Goal: Transaction & Acquisition: Purchase product/service

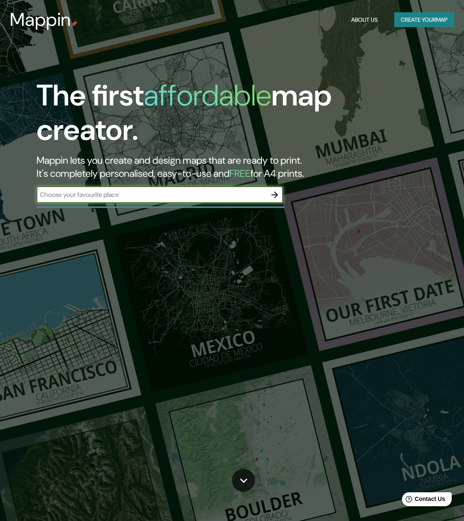
click at [140, 195] on input "text" at bounding box center [152, 194] width 230 height 9
type input "[GEOGRAPHIC_DATA]"
click at [275, 192] on icon "button" at bounding box center [274, 195] width 7 height 7
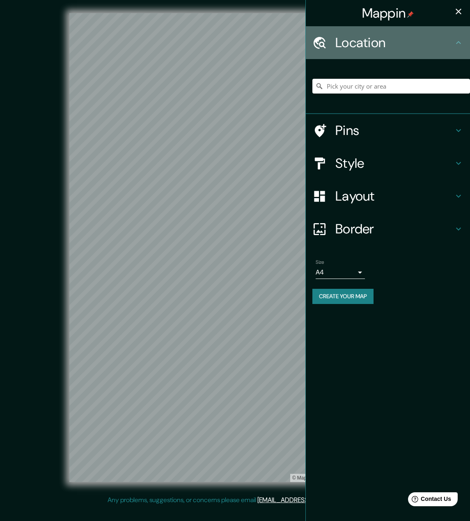
click at [362, 42] on h4 "Location" at bounding box center [394, 42] width 118 height 16
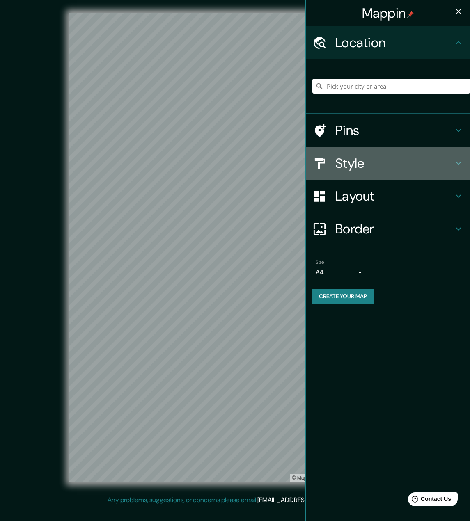
click at [350, 171] on h4 "Style" at bounding box center [394, 163] width 118 height 16
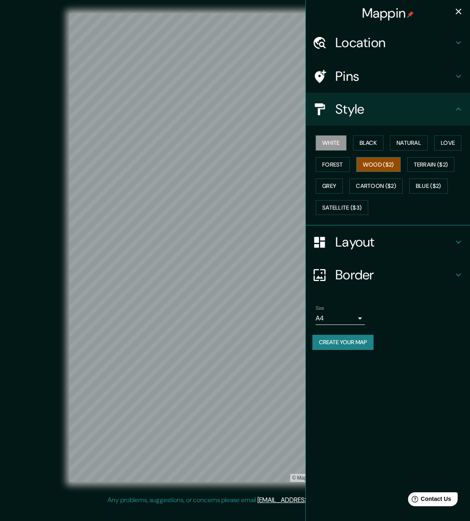
click at [382, 160] on button "Wood ($2)" at bounding box center [378, 164] width 44 height 15
click at [344, 165] on button "Forest" at bounding box center [333, 164] width 34 height 15
click at [343, 147] on button "White" at bounding box center [331, 142] width 31 height 15
click at [368, 144] on button "Black" at bounding box center [368, 142] width 31 height 15
click at [407, 143] on button "Natural" at bounding box center [409, 142] width 38 height 15
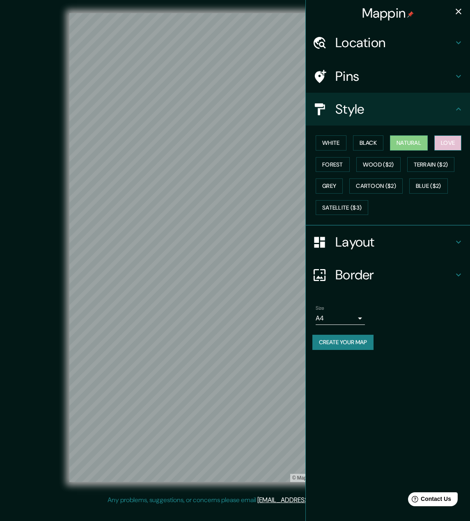
click at [447, 143] on button "Love" at bounding box center [447, 142] width 27 height 15
click at [414, 140] on button "Natural" at bounding box center [409, 142] width 38 height 15
click at [368, 200] on button "Satellite ($3)" at bounding box center [342, 207] width 53 height 15
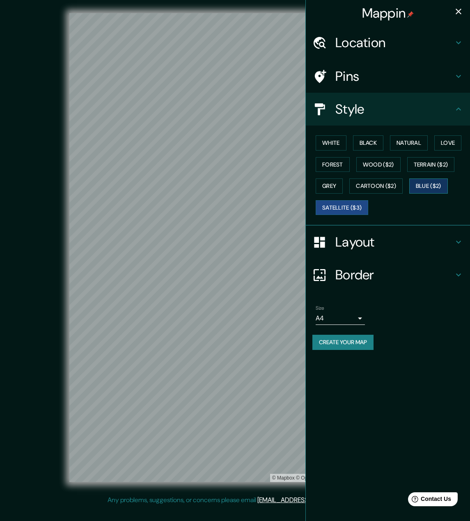
click at [424, 181] on button "Blue ($2)" at bounding box center [428, 186] width 39 height 15
click at [395, 184] on button "Cartoon ($2)" at bounding box center [375, 186] width 53 height 15
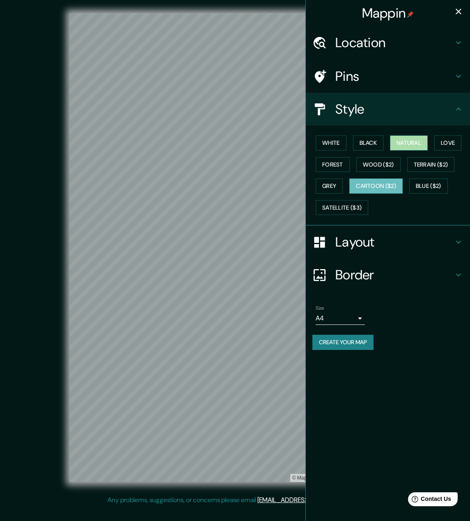
click at [416, 146] on button "Natural" at bounding box center [409, 142] width 38 height 15
click at [370, 48] on h4 "Location" at bounding box center [394, 42] width 118 height 16
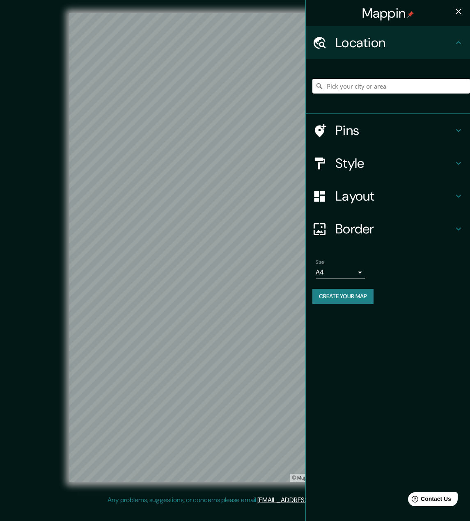
drag, startPoint x: 368, startPoint y: 79, endPoint x: 366, endPoint y: 83, distance: 4.6
click at [367, 81] on input "Pick your city or area" at bounding box center [391, 86] width 158 height 15
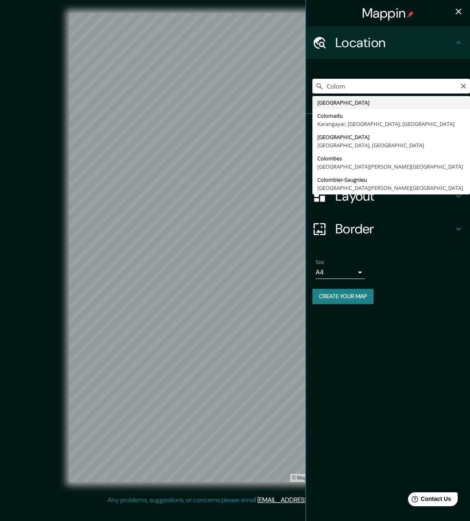
type input "[GEOGRAPHIC_DATA]"
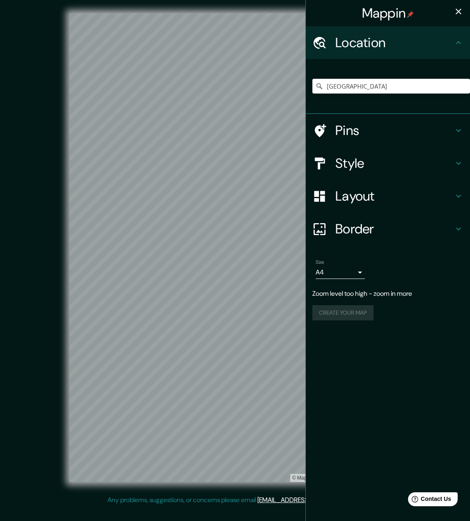
click at [461, 43] on icon at bounding box center [459, 43] width 10 height 10
click at [411, 159] on h4 "Style" at bounding box center [394, 163] width 118 height 16
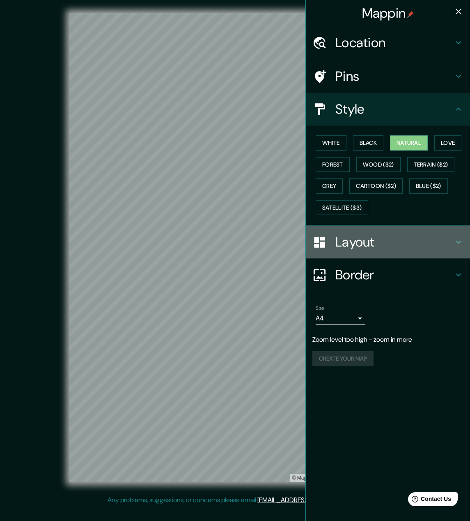
click at [369, 240] on h4 "Layout" at bounding box center [394, 242] width 118 height 16
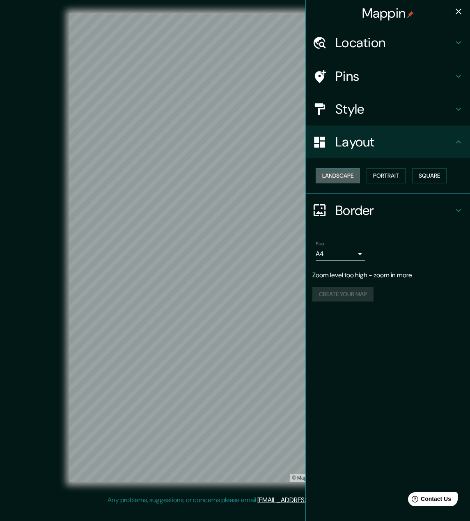
click at [356, 177] on button "Landscape" at bounding box center [338, 175] width 44 height 15
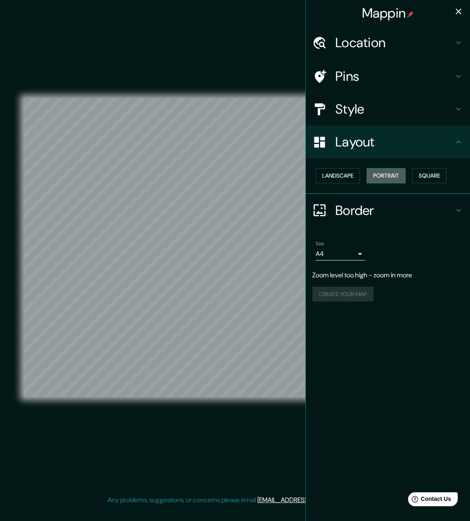
click at [395, 181] on button "Portrait" at bounding box center [386, 175] width 39 height 15
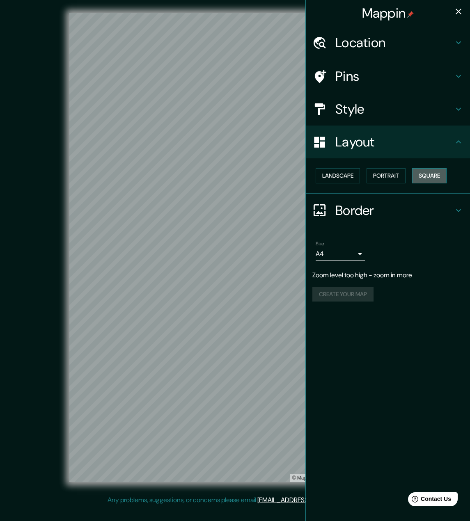
click at [420, 177] on button "Square" at bounding box center [429, 175] width 34 height 15
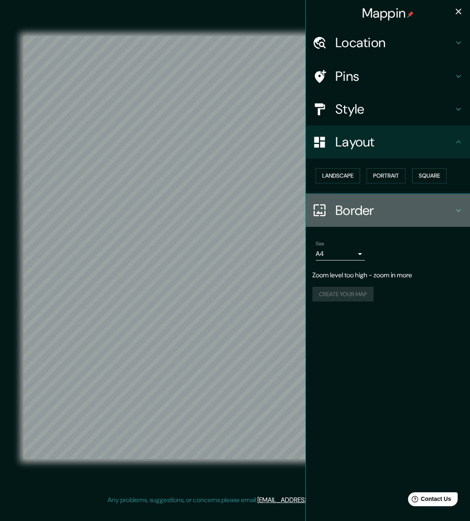
click at [373, 210] on h4 "Border" at bounding box center [394, 210] width 118 height 16
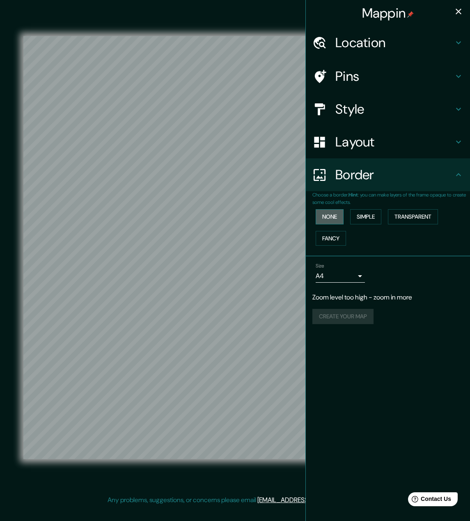
click at [332, 217] on button "None" at bounding box center [330, 216] width 28 height 15
click at [360, 216] on button "Simple" at bounding box center [365, 216] width 31 height 15
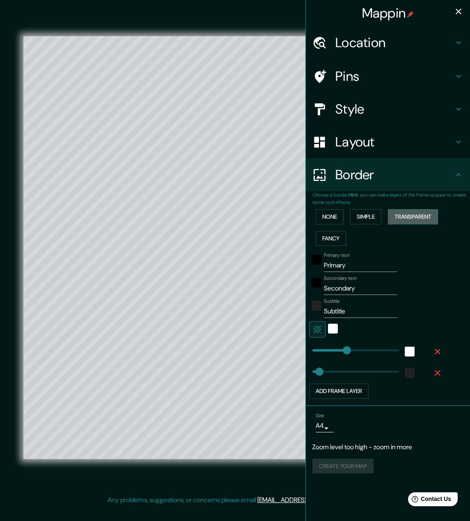
click at [405, 216] on button "Transparent" at bounding box center [413, 216] width 50 height 15
click at [339, 231] on button "Fancy" at bounding box center [331, 238] width 30 height 15
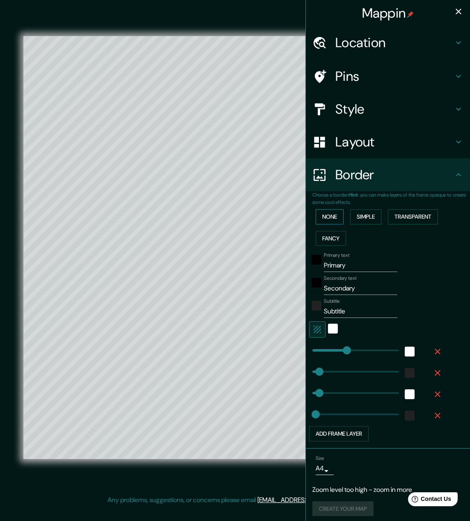
click at [330, 216] on button "None" at bounding box center [330, 216] width 28 height 15
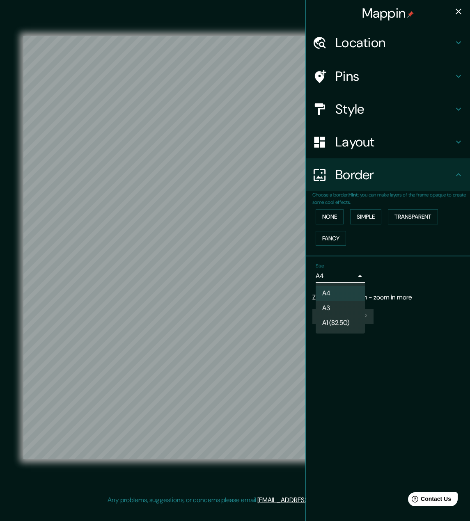
click at [362, 278] on body "Mappin Location [GEOGRAPHIC_DATA] Pins Style Layout Border Choose a border. Hin…" at bounding box center [235, 260] width 470 height 521
click at [349, 291] on li "A4" at bounding box center [340, 293] width 49 height 15
click at [457, 10] on icon "button" at bounding box center [459, 12] width 6 height 6
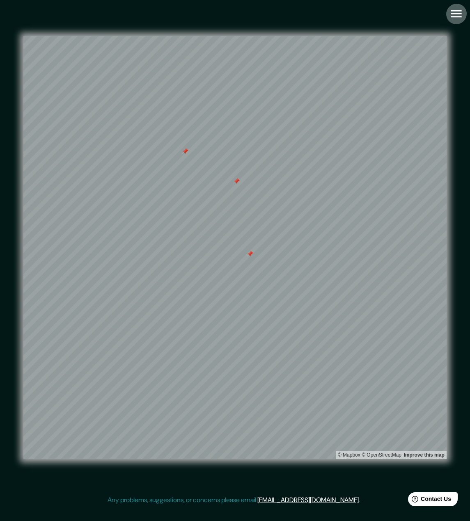
click at [452, 16] on icon "button" at bounding box center [456, 14] width 14 height 14
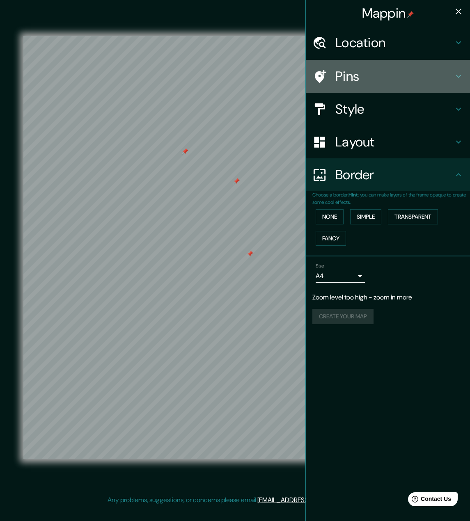
click at [416, 70] on h4 "Pins" at bounding box center [394, 76] width 118 height 16
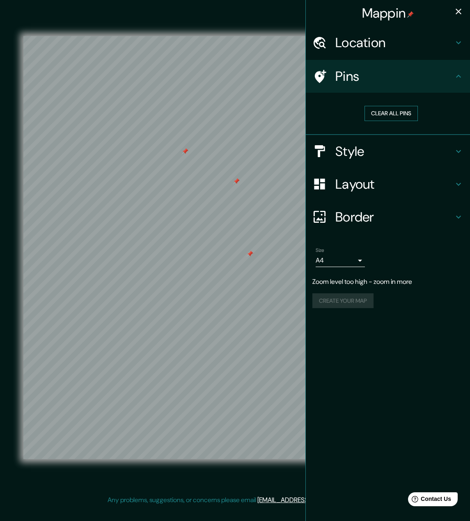
click at [409, 109] on button "Clear all pins" at bounding box center [391, 113] width 53 height 15
click at [390, 143] on h4 "Style" at bounding box center [394, 151] width 118 height 16
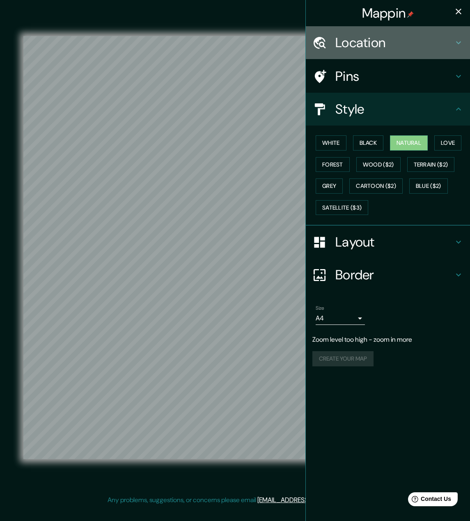
click at [392, 41] on h4 "Location" at bounding box center [394, 42] width 118 height 16
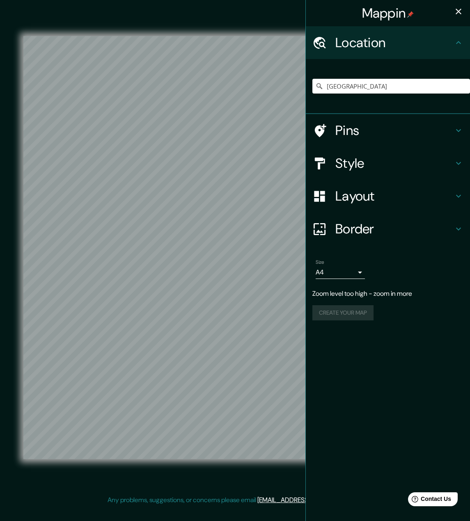
click at [371, 223] on h4 "Border" at bounding box center [394, 229] width 118 height 16
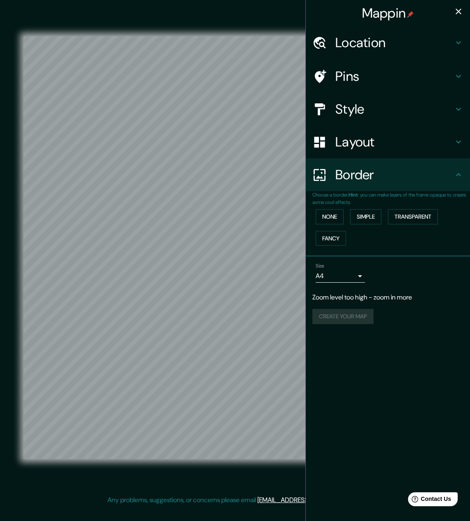
click at [381, 181] on h4 "Border" at bounding box center [394, 175] width 118 height 16
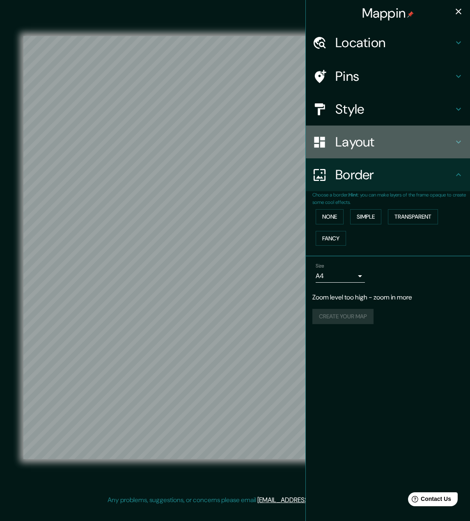
click at [388, 149] on h4 "Layout" at bounding box center [394, 142] width 118 height 16
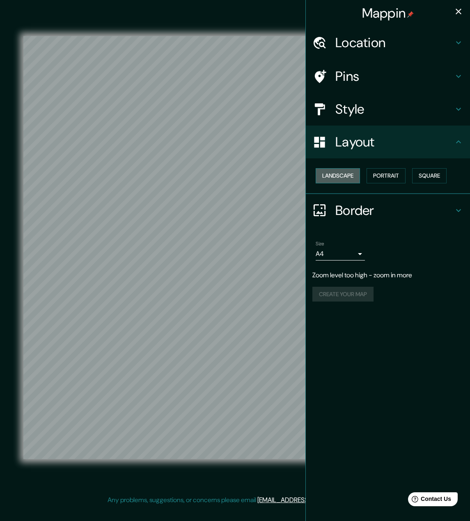
click at [355, 174] on button "Landscape" at bounding box center [338, 175] width 44 height 15
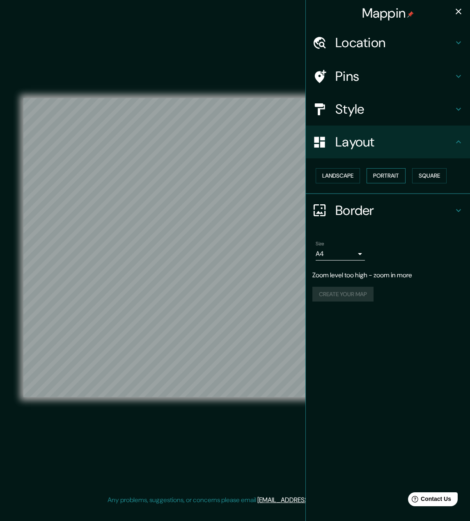
click at [394, 174] on button "Portrait" at bounding box center [386, 175] width 39 height 15
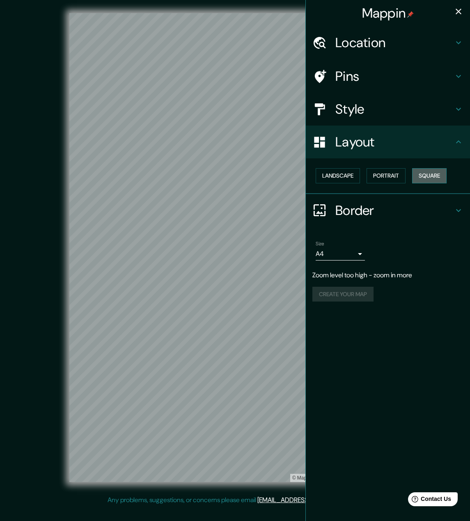
click at [426, 174] on button "Square" at bounding box center [429, 175] width 34 height 15
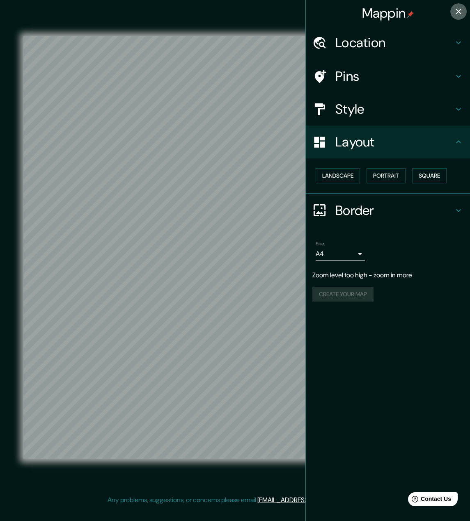
click at [458, 10] on icon "button" at bounding box center [459, 12] width 6 height 6
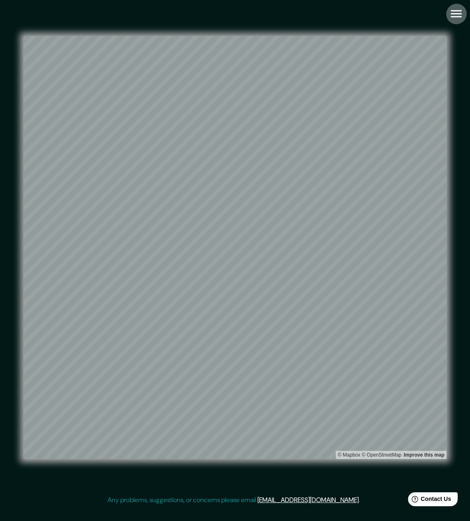
click at [460, 10] on icon "button" at bounding box center [456, 13] width 11 height 7
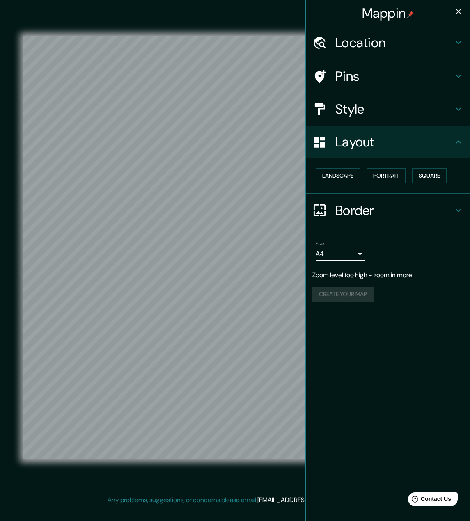
click at [352, 292] on div "Create your map" at bounding box center [387, 294] width 151 height 15
click at [451, 209] on h4 "Border" at bounding box center [394, 210] width 118 height 16
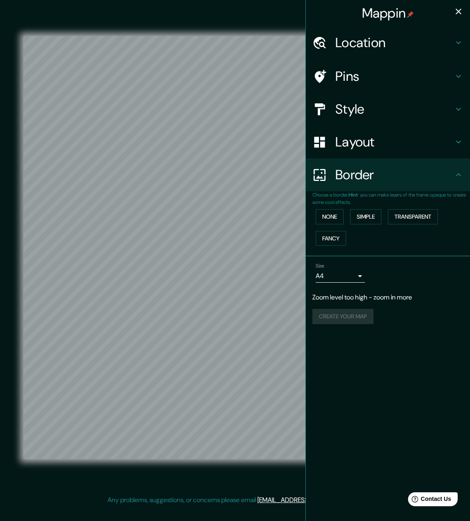
click at [459, 174] on icon at bounding box center [458, 174] width 5 height 3
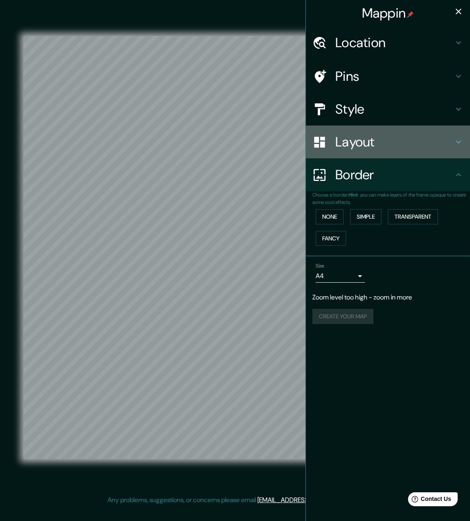
click at [459, 146] on icon at bounding box center [459, 142] width 10 height 10
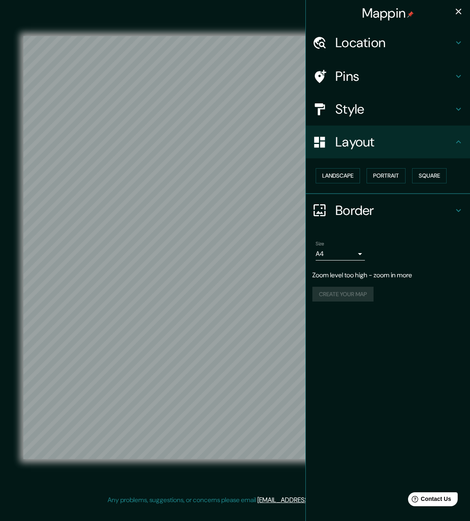
click at [461, 112] on icon at bounding box center [459, 109] width 10 height 10
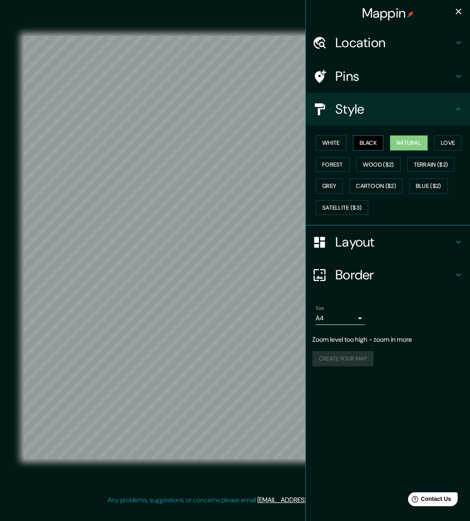
click at [369, 145] on button "Black" at bounding box center [368, 142] width 31 height 15
click at [340, 145] on button "White" at bounding box center [331, 142] width 31 height 15
click at [335, 163] on button "Forest" at bounding box center [333, 164] width 34 height 15
click at [339, 183] on button "Grey" at bounding box center [329, 186] width 27 height 15
click at [406, 147] on button "Natural" at bounding box center [409, 142] width 38 height 15
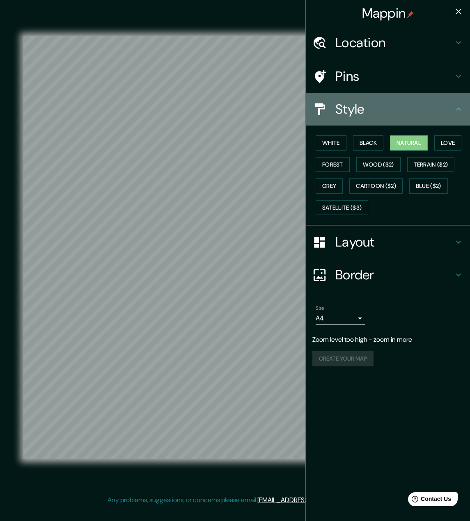
click at [458, 102] on div "Style" at bounding box center [388, 109] width 164 height 33
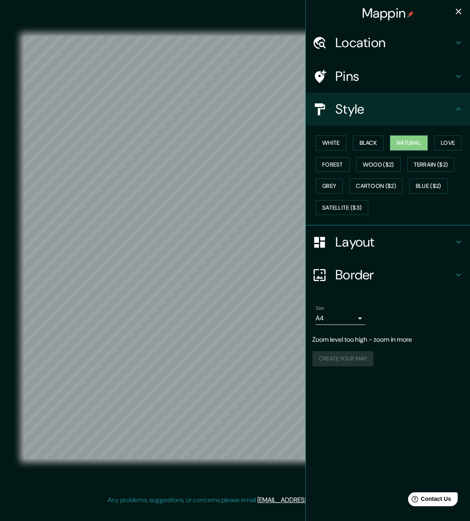
click at [461, 112] on icon at bounding box center [459, 109] width 10 height 10
click at [406, 14] on h4 "Mappin" at bounding box center [388, 13] width 52 height 16
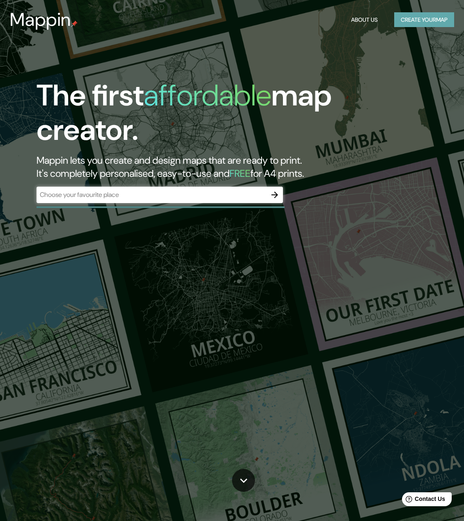
click at [400, 14] on button "Create your map" at bounding box center [424, 19] width 60 height 15
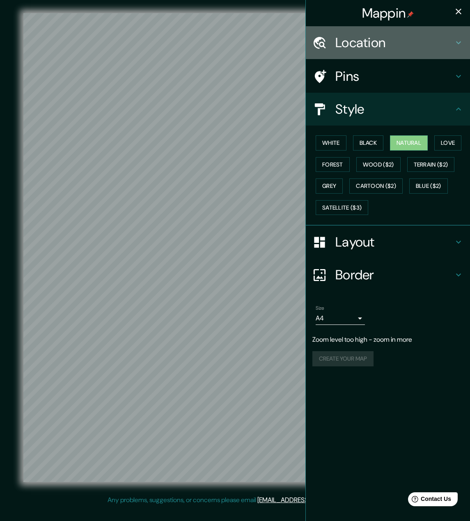
click at [391, 44] on h4 "Location" at bounding box center [394, 42] width 118 height 16
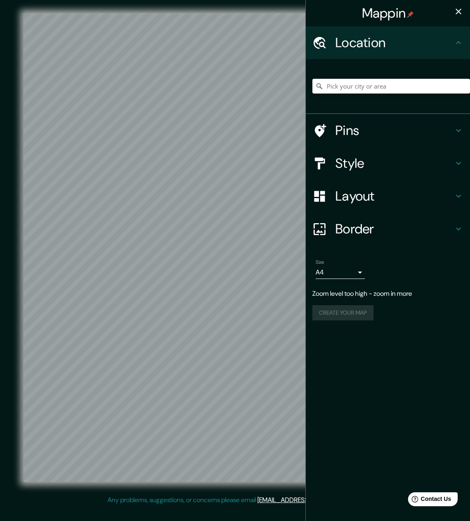
click at [374, 87] on input "Pick your city or area" at bounding box center [391, 86] width 158 height 15
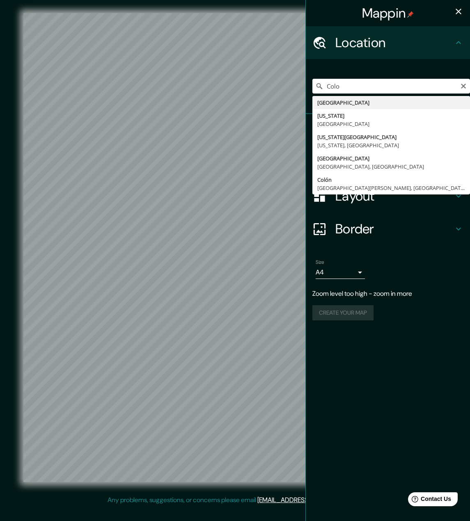
type input "[GEOGRAPHIC_DATA]"
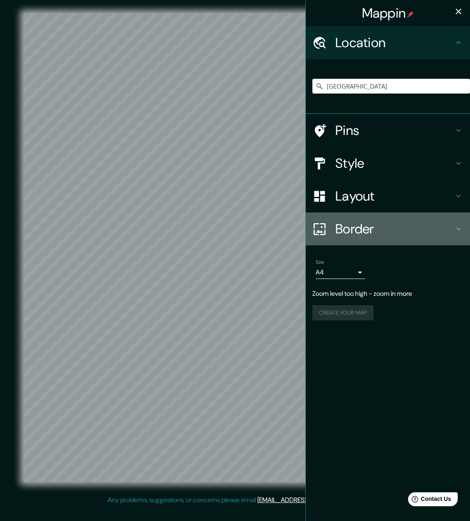
click at [385, 221] on h4 "Border" at bounding box center [394, 229] width 118 height 16
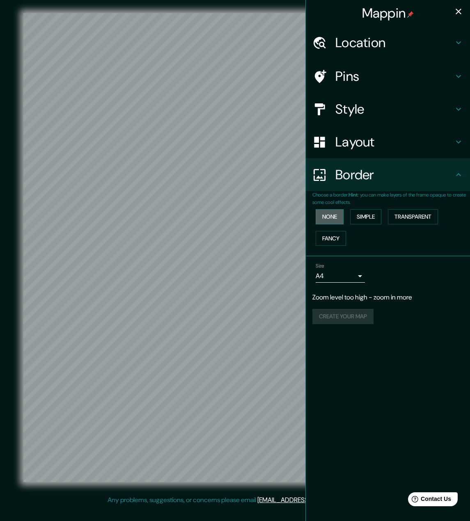
click at [337, 220] on button "None" at bounding box center [330, 216] width 28 height 15
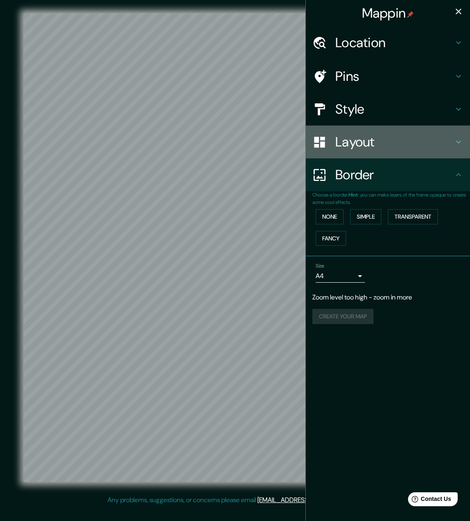
click at [406, 151] on div "Layout" at bounding box center [388, 142] width 164 height 33
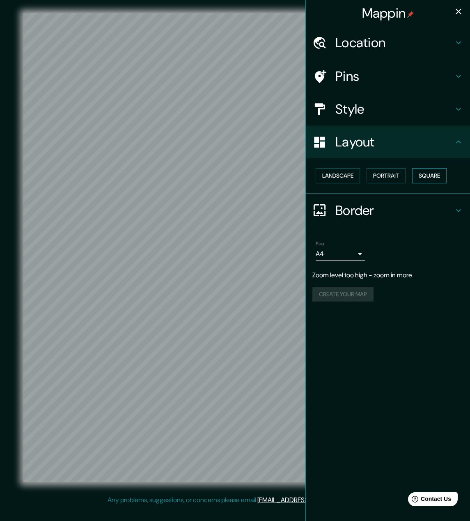
click at [427, 170] on button "Square" at bounding box center [429, 175] width 34 height 15
drag, startPoint x: 415, startPoint y: 171, endPoint x: 400, endPoint y: 172, distance: 15.3
click at [415, 171] on button "Square" at bounding box center [429, 175] width 34 height 15
click at [400, 172] on button "Portrait" at bounding box center [386, 175] width 39 height 15
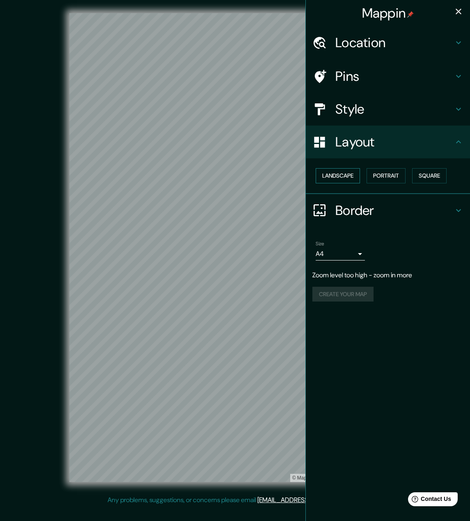
click at [359, 175] on button "Landscape" at bounding box center [338, 175] width 44 height 15
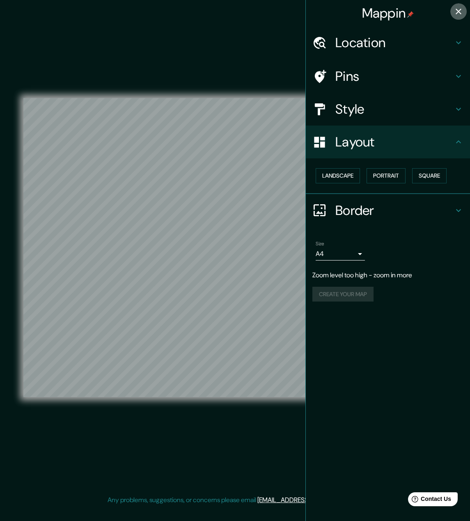
click at [463, 12] on icon "button" at bounding box center [459, 12] width 10 height 10
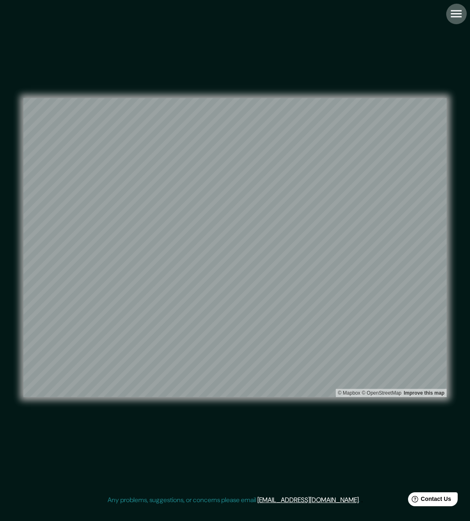
click at [463, 14] on icon "button" at bounding box center [456, 14] width 14 height 14
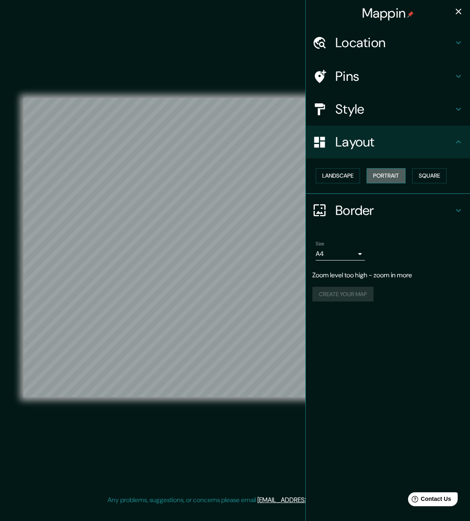
click at [403, 177] on button "Portrait" at bounding box center [386, 175] width 39 height 15
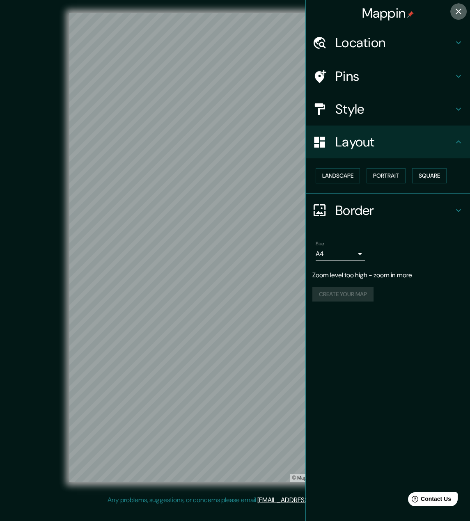
click at [460, 15] on icon "button" at bounding box center [459, 12] width 10 height 10
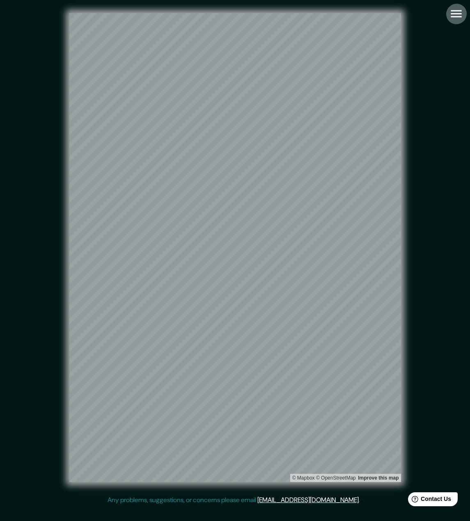
click at [460, 15] on icon "button" at bounding box center [456, 14] width 14 height 14
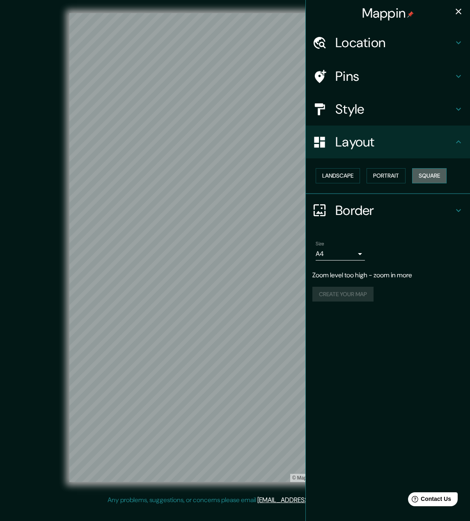
click at [427, 177] on button "Square" at bounding box center [429, 175] width 34 height 15
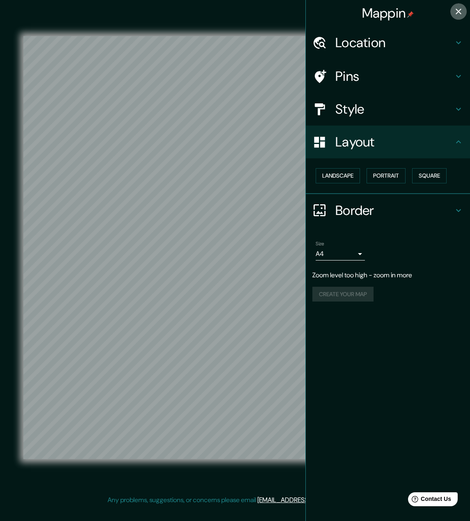
click at [458, 13] on icon "button" at bounding box center [459, 12] width 10 height 10
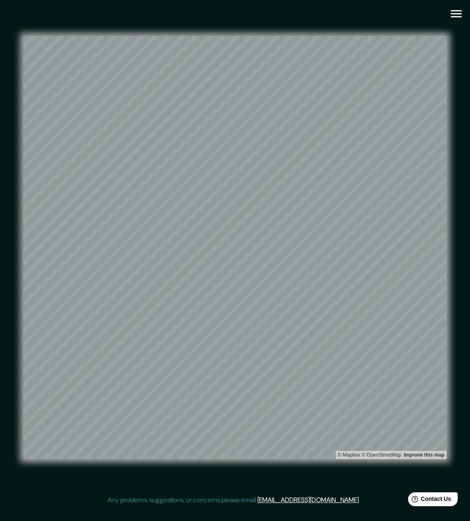
click at [454, 18] on icon "button" at bounding box center [456, 14] width 14 height 14
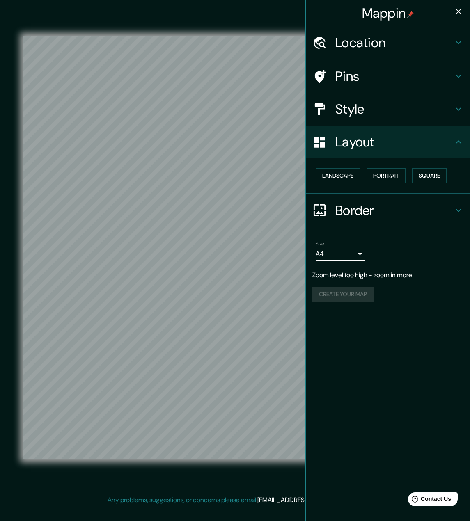
click at [359, 294] on div "Create your map" at bounding box center [387, 294] width 151 height 15
click at [362, 256] on body "Mappin Location [GEOGRAPHIC_DATA] Pins Style Layout Landscape Portrait Square B…" at bounding box center [235, 260] width 470 height 521
click at [339, 269] on li "A4" at bounding box center [340, 271] width 49 height 15
drag, startPoint x: 347, startPoint y: 267, endPoint x: 344, endPoint y: 272, distance: 6.1
click at [346, 267] on div "Size A4 single Zoom level too high - zoom in more Create your map" at bounding box center [387, 273] width 151 height 71
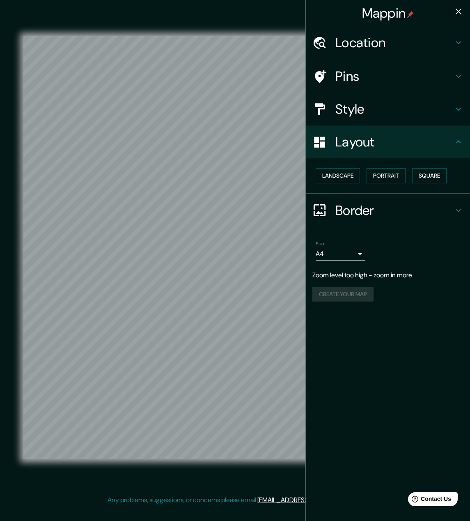
click at [344, 272] on p "Zoom level too high - zoom in more" at bounding box center [387, 276] width 151 height 10
click at [337, 292] on div "Create your map" at bounding box center [387, 294] width 151 height 15
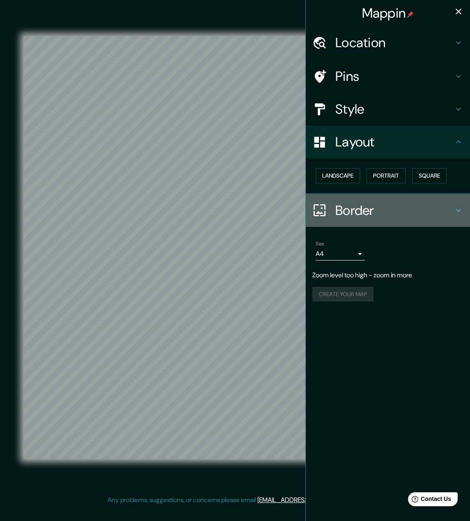
click at [448, 213] on h4 "Border" at bounding box center [394, 210] width 118 height 16
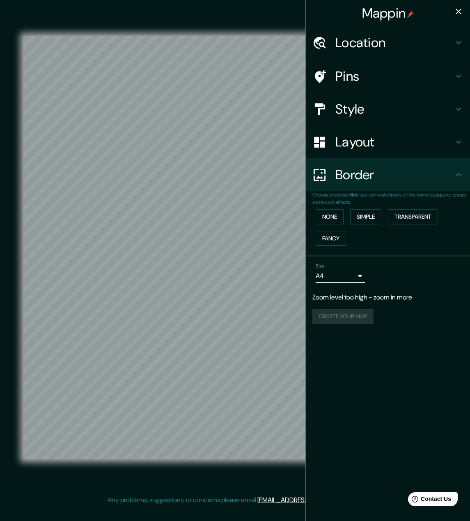
click at [459, 179] on icon at bounding box center [459, 175] width 10 height 10
click at [465, 11] on button "button" at bounding box center [458, 11] width 16 height 16
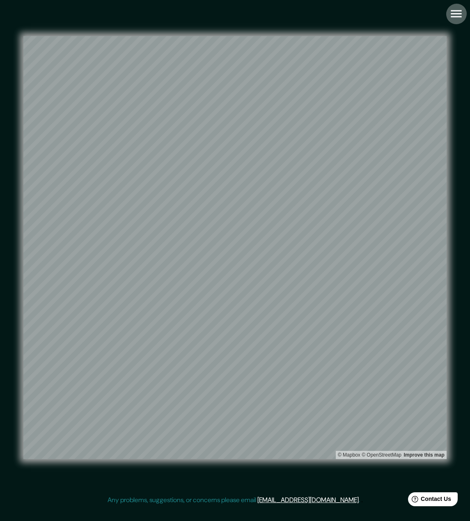
click at [464, 10] on button "button" at bounding box center [456, 13] width 21 height 21
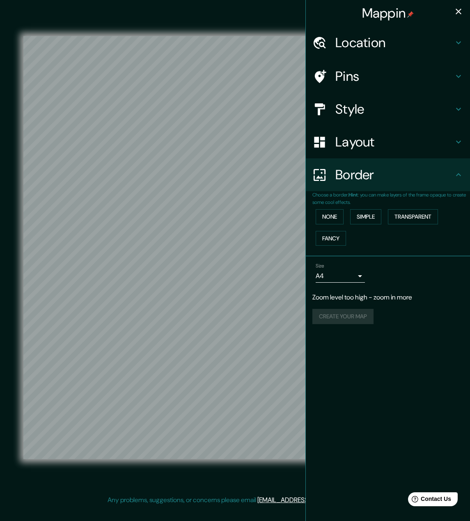
click at [347, 315] on div "Create your map" at bounding box center [387, 316] width 151 height 15
click at [456, 16] on icon "button" at bounding box center [459, 12] width 10 height 10
